Goal: Task Accomplishment & Management: Manage account settings

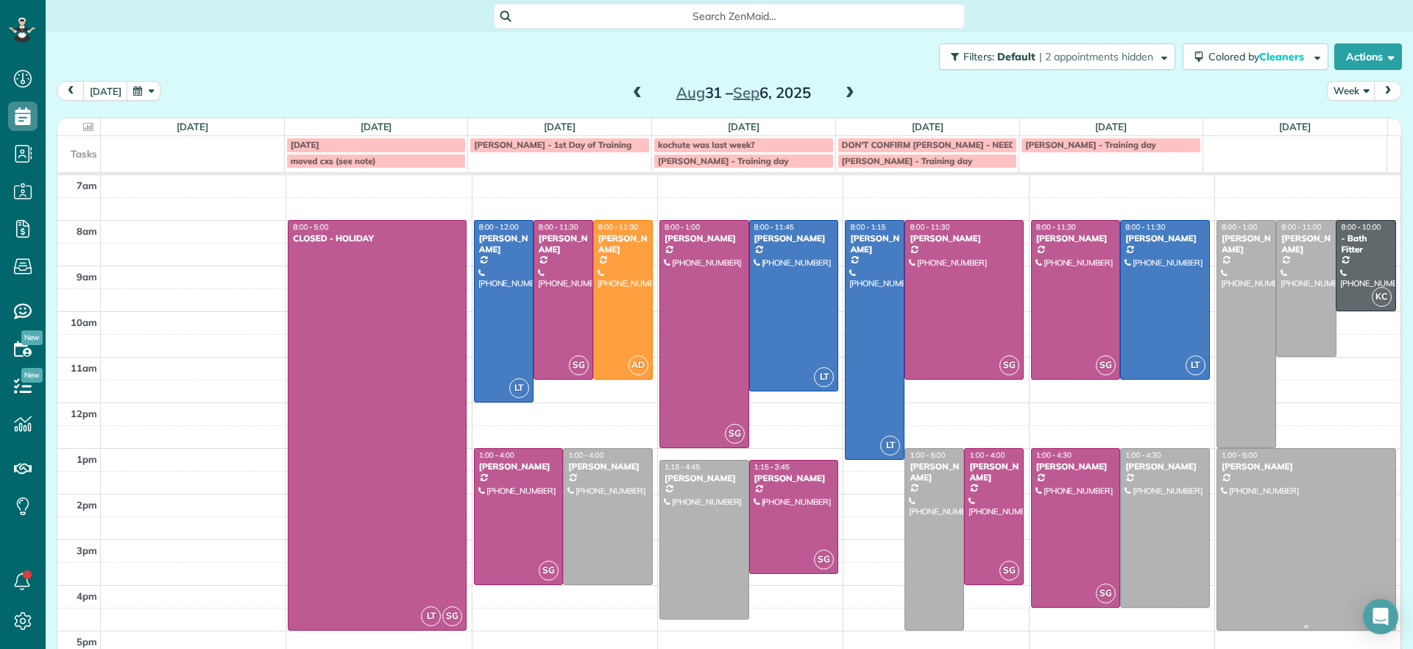
scroll to position [7, 7]
click at [842, 83] on span at bounding box center [850, 93] width 16 height 22
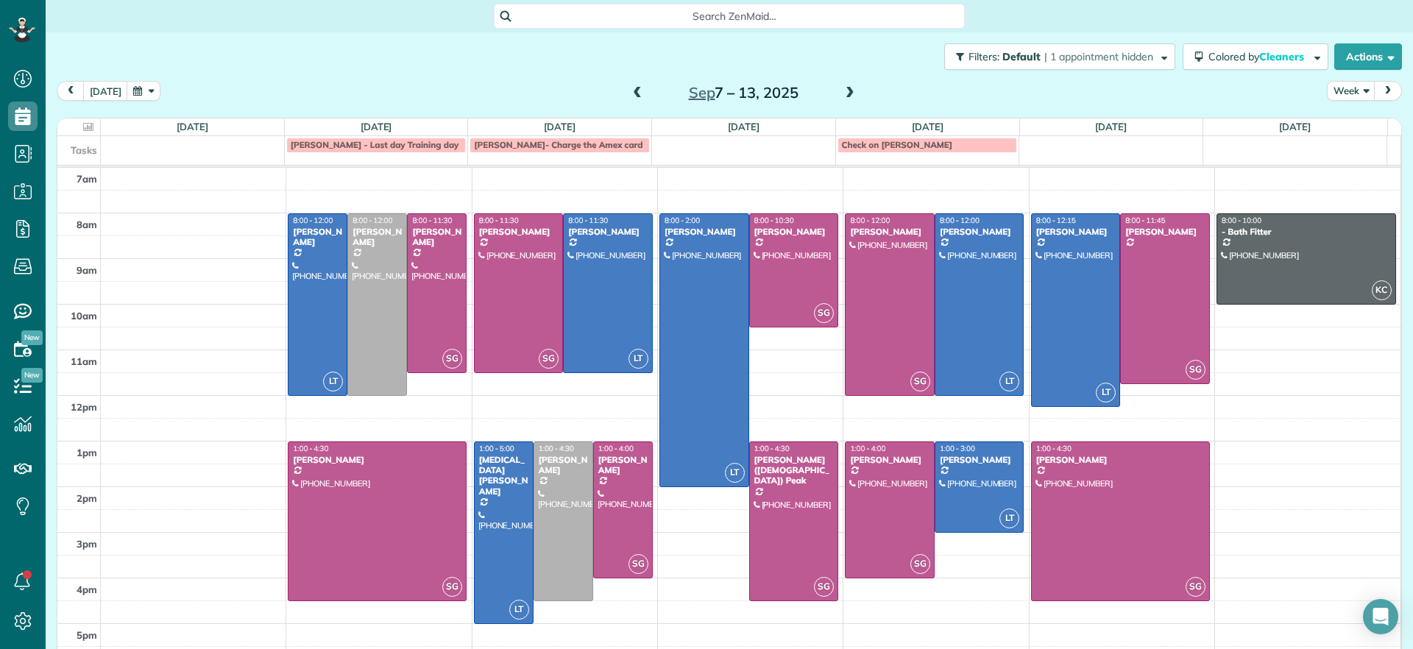
click at [639, 93] on div "Sep 7 – 13, 2025" at bounding box center [743, 93] width 235 height 24
click at [631, 94] on span at bounding box center [637, 93] width 16 height 13
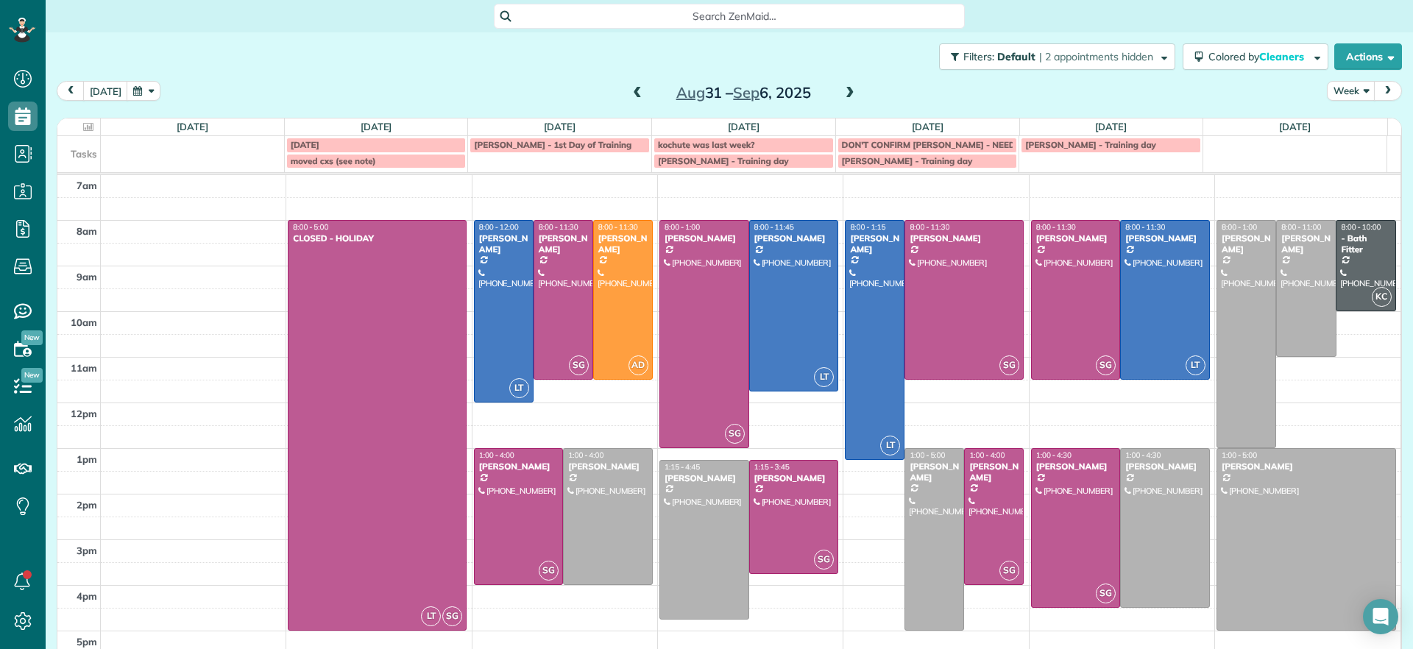
click at [626, 93] on div "Aug 31 – Sep 6, 2025" at bounding box center [743, 93] width 235 height 24
click at [629, 93] on span at bounding box center [637, 93] width 16 height 13
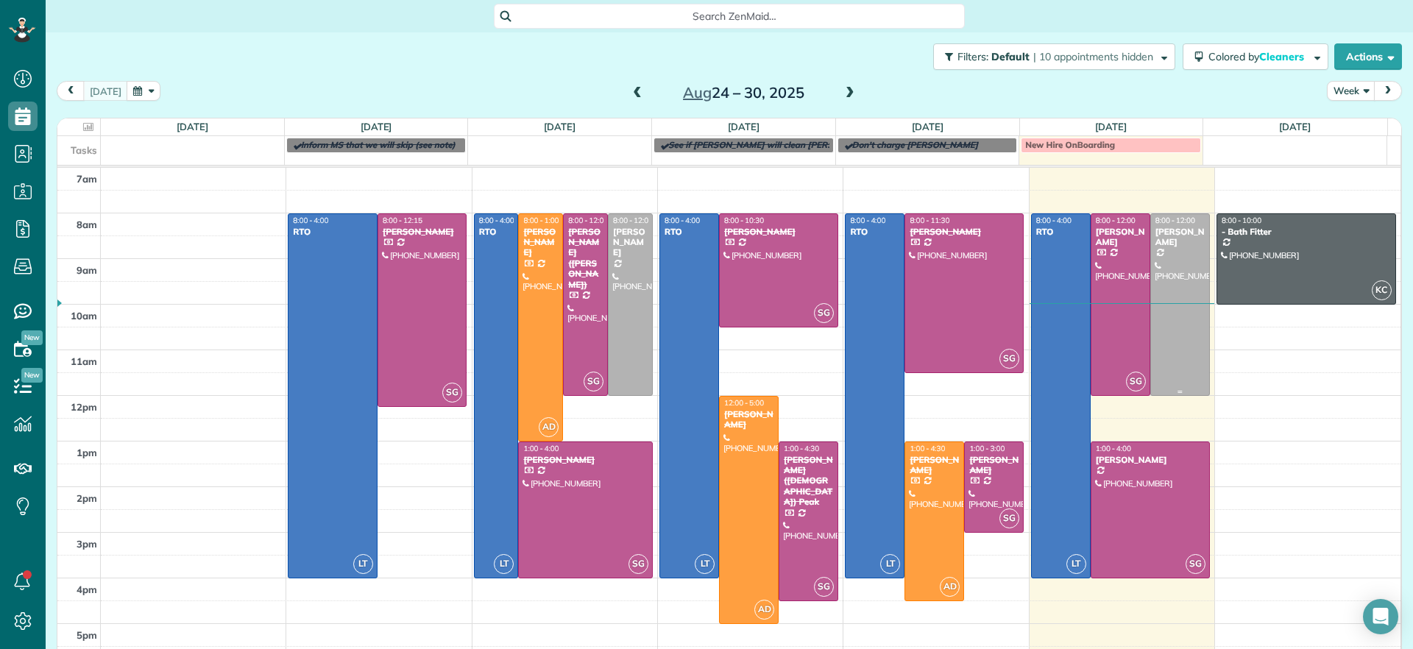
scroll to position [15, 0]
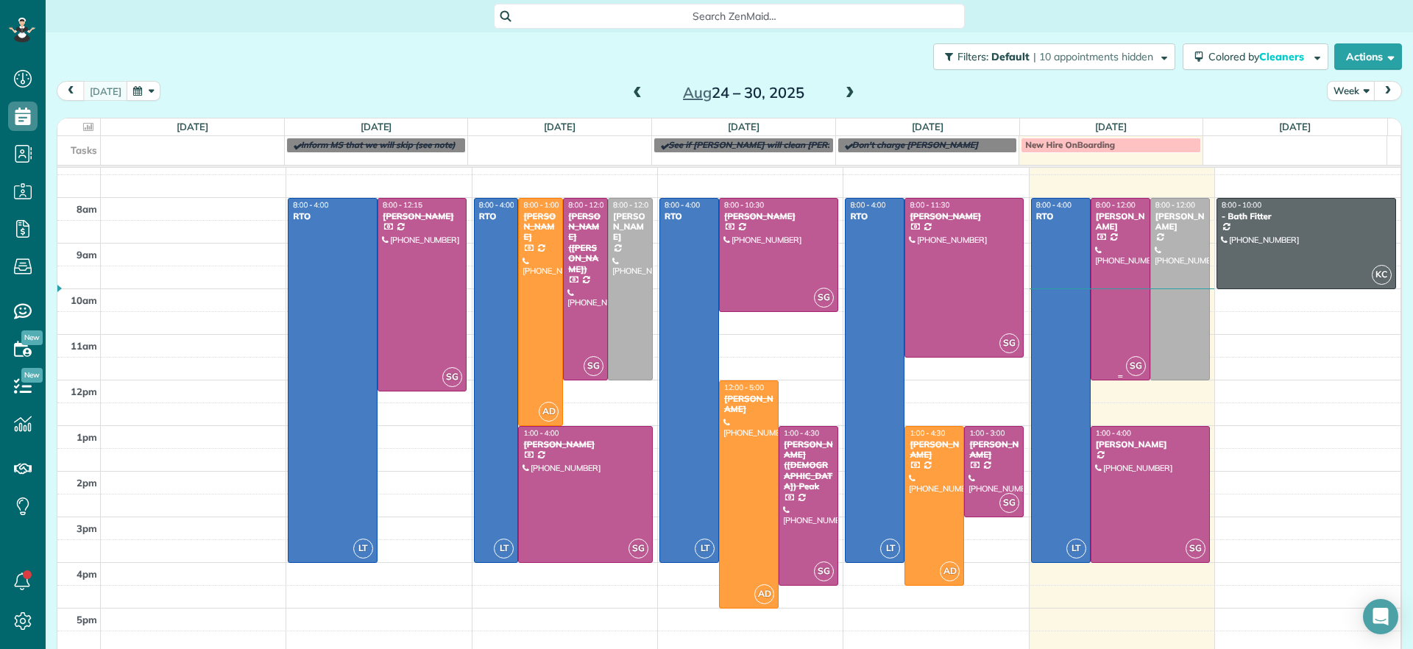
click at [1100, 266] on div at bounding box center [1120, 289] width 58 height 181
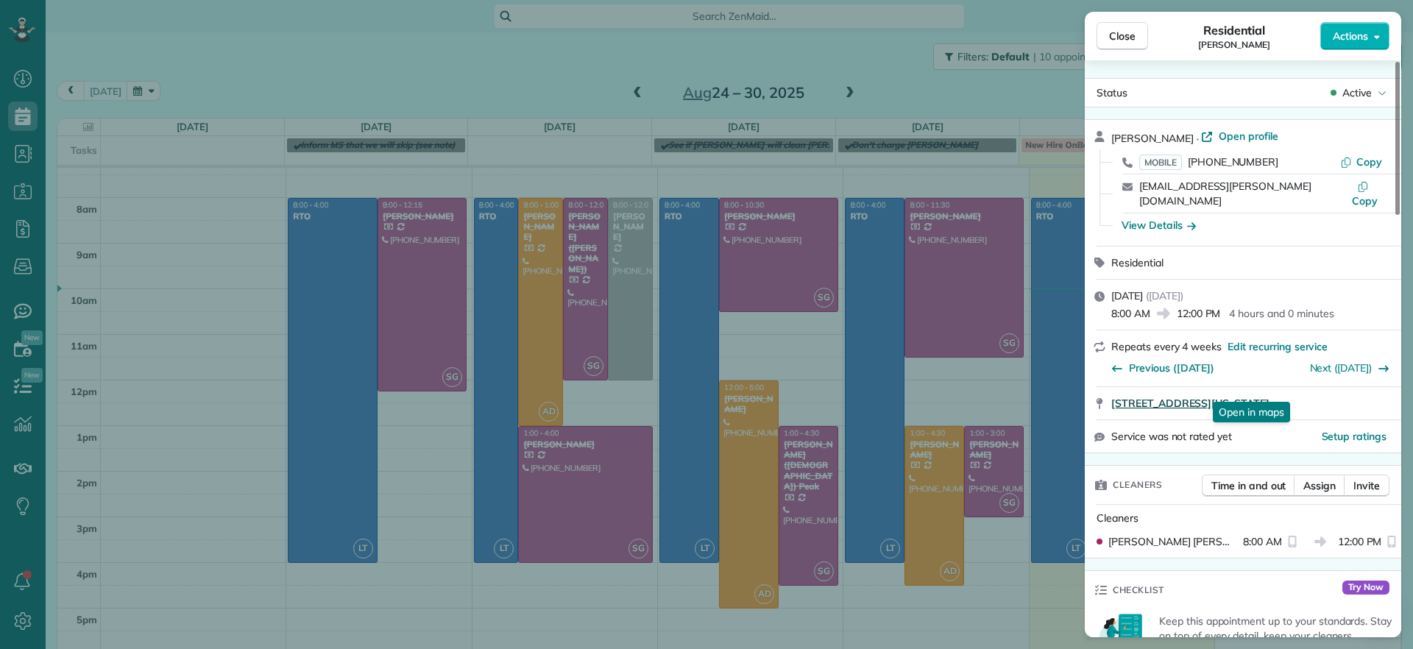
drag, startPoint x: 1105, startPoint y: 391, endPoint x: 1342, endPoint y: 383, distance: 236.4
click at [1342, 387] on div "3014 Noble Avenue Richmond Virginia 23222 Open in maps Open in maps" at bounding box center [1243, 403] width 316 height 32
click at [876, 80] on div "Close Residential Emma Arata Actions Status Active Emma Arata · Open profile MO…" at bounding box center [706, 324] width 1413 height 649
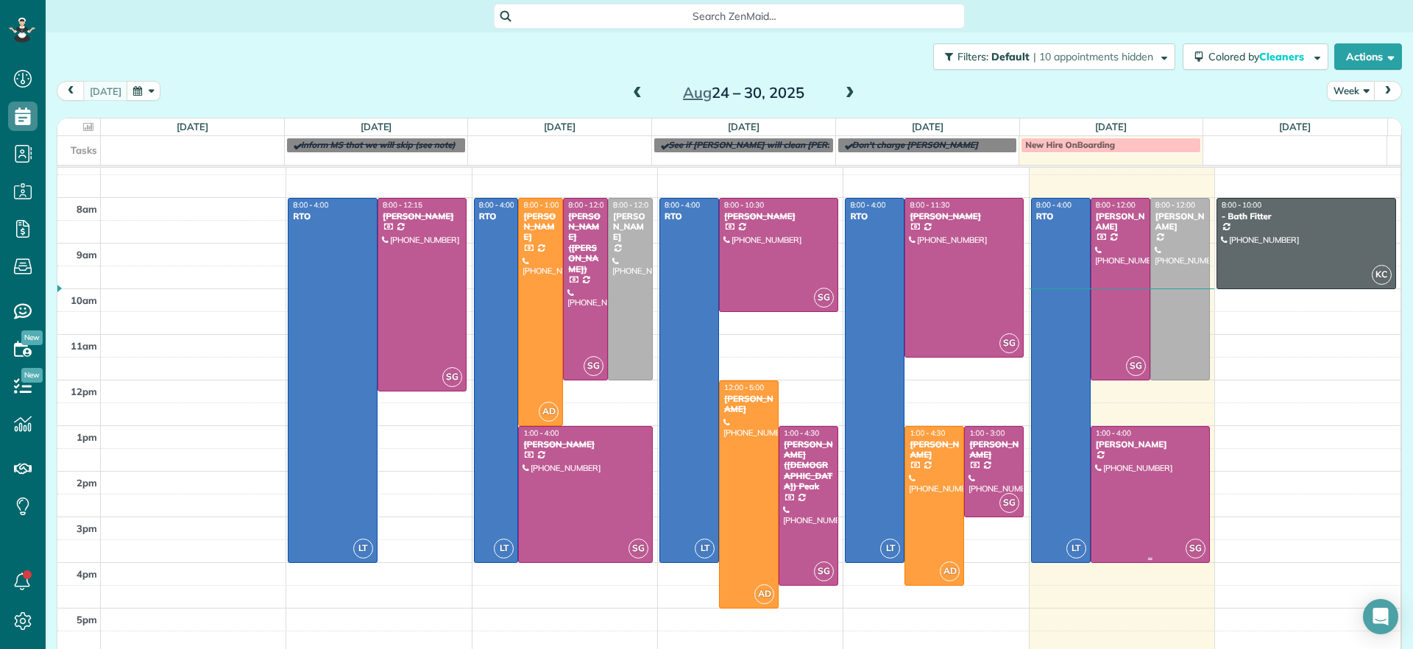
click at [1109, 458] on div at bounding box center [1150, 494] width 118 height 135
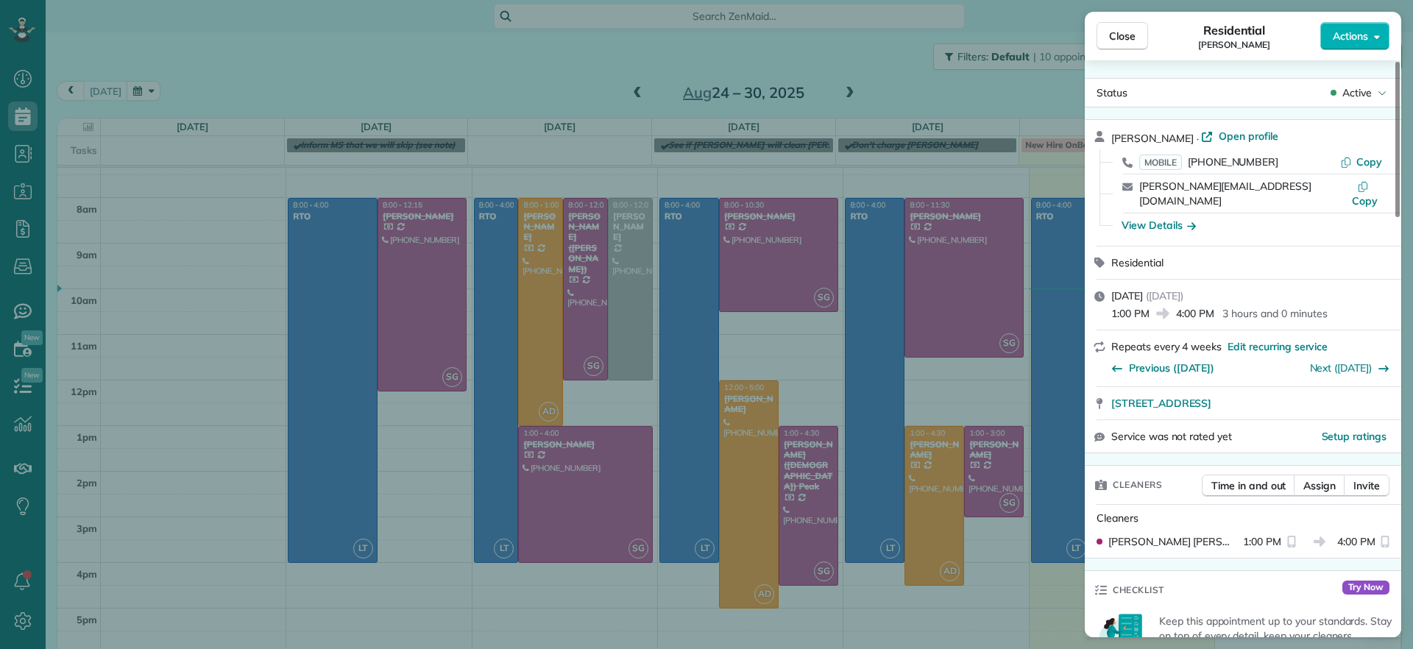
drag, startPoint x: 1103, startPoint y: 394, endPoint x: 1344, endPoint y: 396, distance: 240.6
click at [1344, 396] on div "12048 Foxfield Circle Richmond VA 23233" at bounding box center [1243, 403] width 316 height 32
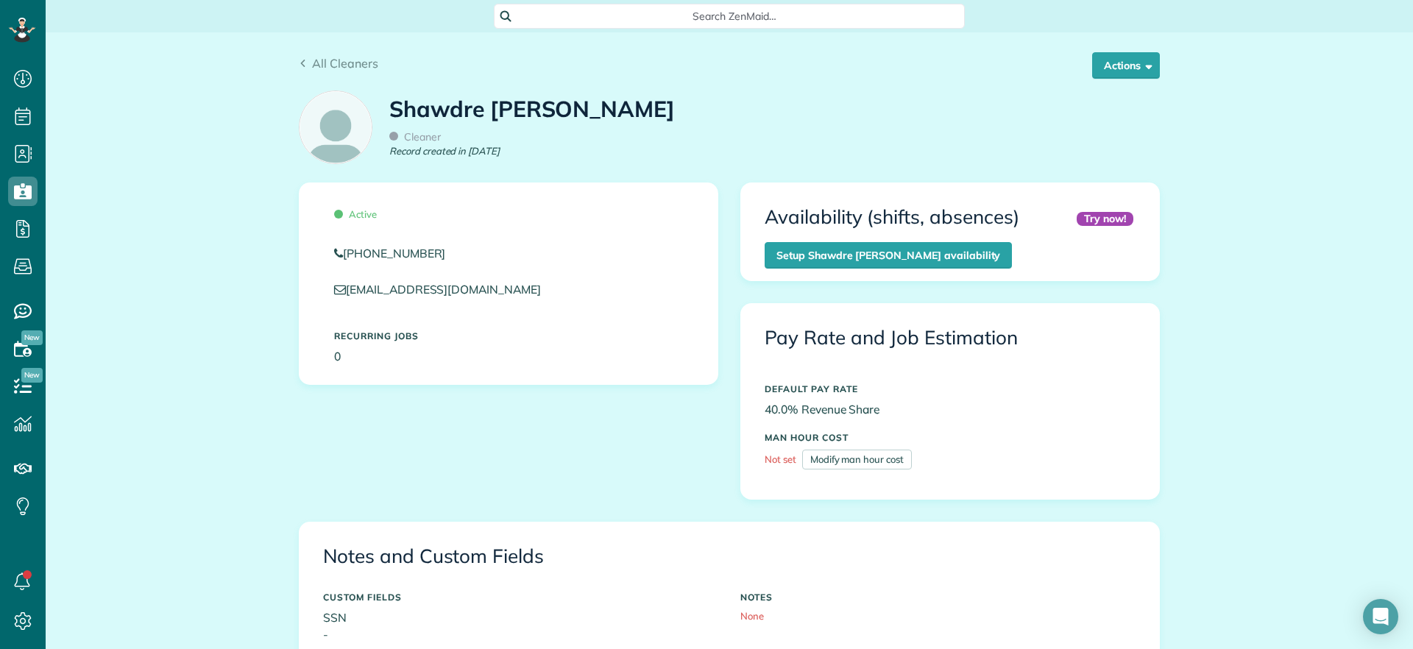
scroll to position [7, 7]
